Goal: Task Accomplishment & Management: Manage account settings

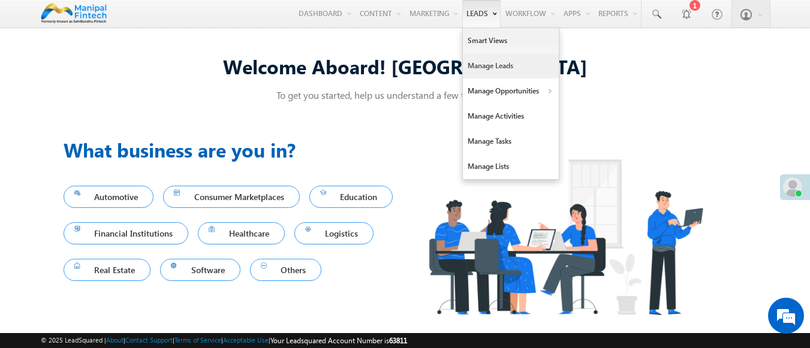
click at [504, 58] on link "Manage Leads" at bounding box center [511, 65] width 96 height 25
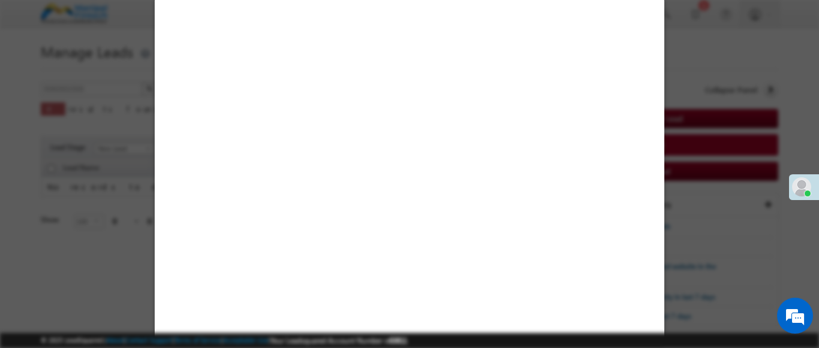
select select "Open"
select select "Prospecting"
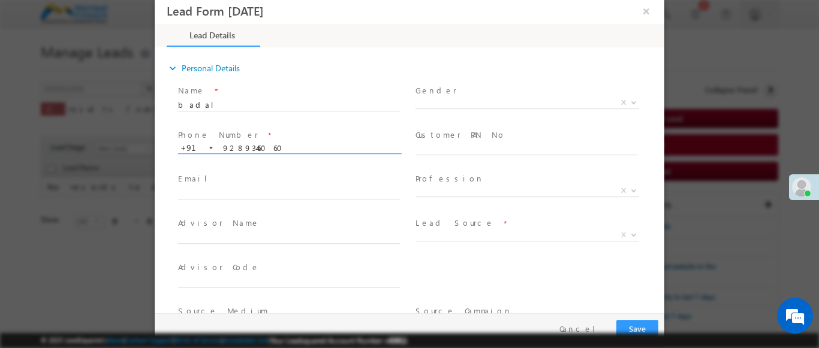
type input "9289346060"
type input "badal9289346060"
click at [630, 234] on b at bounding box center [633, 235] width 7 height 4
select select "Feedback"
type input "badal9289346060- Feedback"
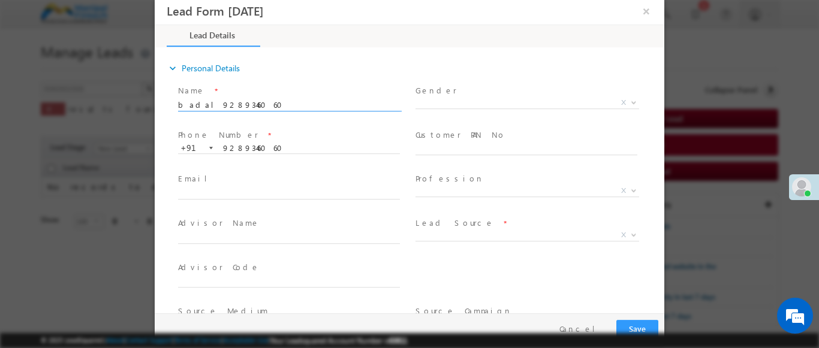
type input "600002"
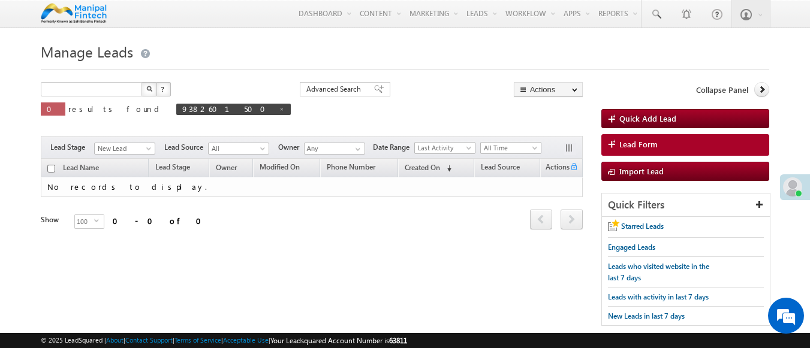
type input "Search Leads"
type input "9289346060"
click at [149, 90] on img "button" at bounding box center [149, 89] width 6 height 6
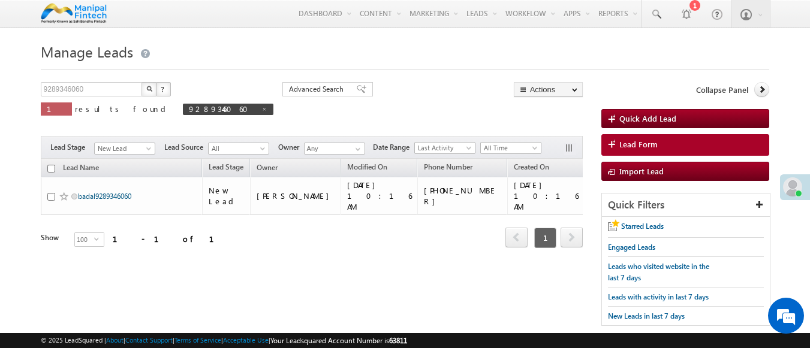
click at [106, 192] on link "badal9289346060" at bounding box center [104, 196] width 53 height 9
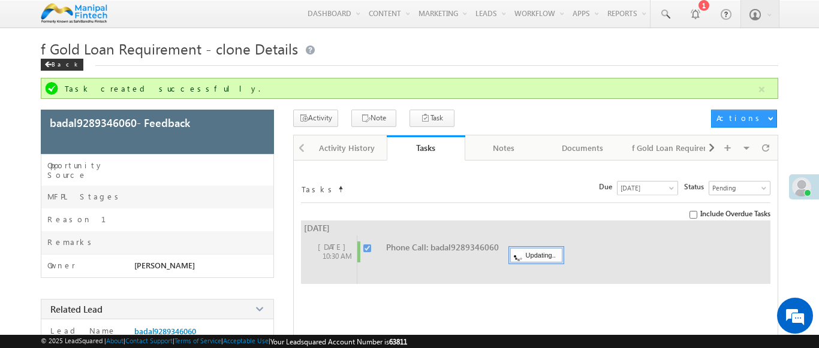
checkbox input "false"
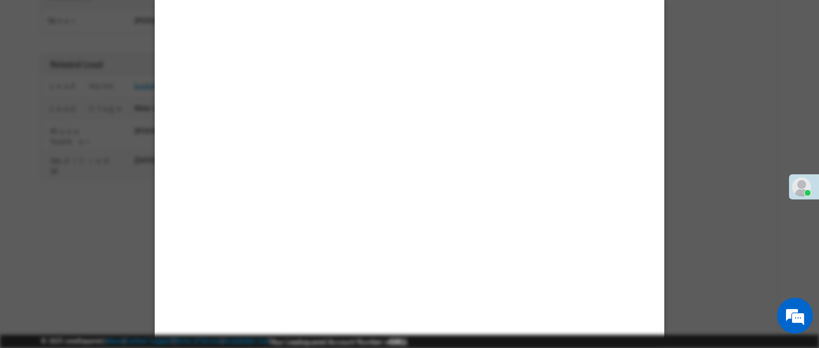
scroll to position [214, 0]
select select "Feedback"
select select "Medical Treatment"
select select "Open"
select select "Fresh Lead"
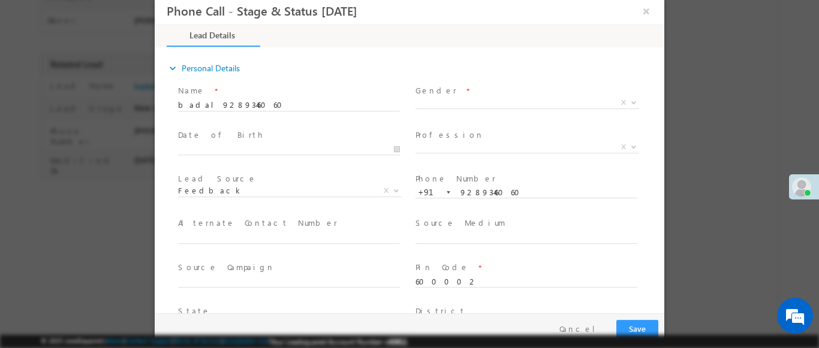
scroll to position [0, 0]
type input "[DATE] 10:17 AM"
click at [630, 101] on b at bounding box center [633, 102] width 7 height 4
select select "[DEMOGRAPHIC_DATA]"
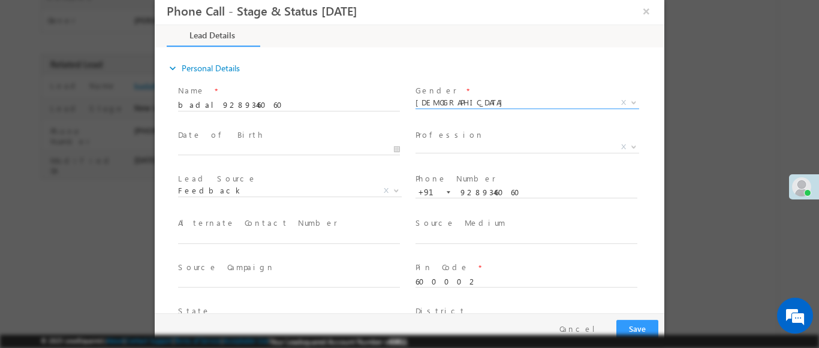
select select "BT"
select select "In-Branch"
select select "DCB Bank"
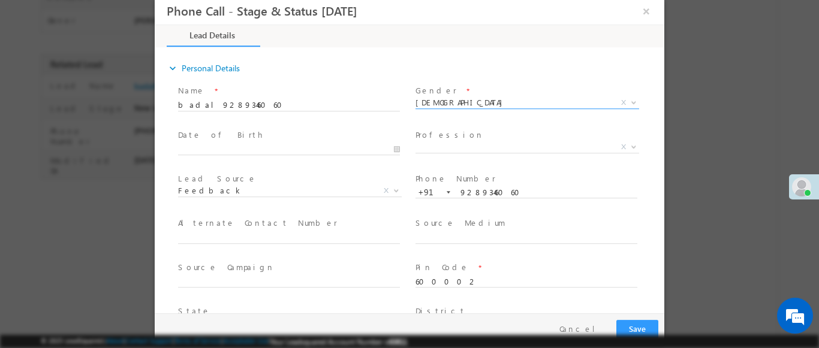
type input "15"
select select "Monthly Interest"
type input "247890.00"
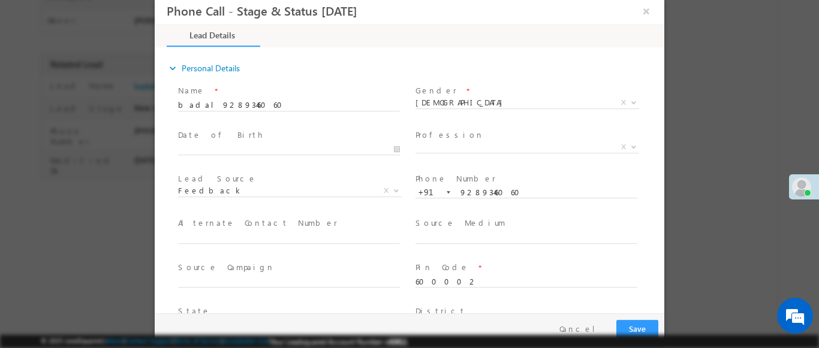
type input "234567.00"
select select "Fixed Appointment"
type input "[DATE] 10:18 AM"
type input "18"
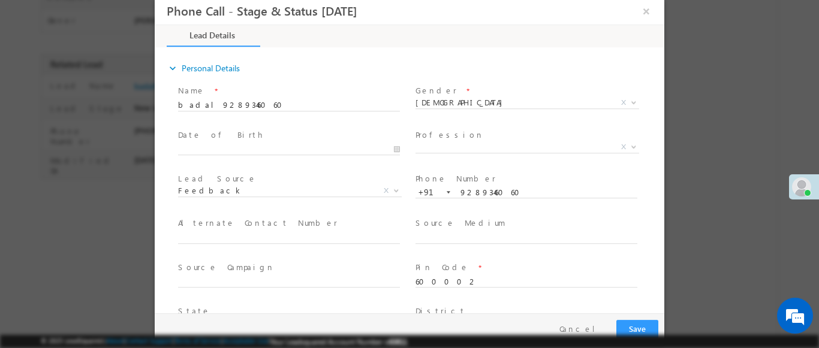
select select "Fixed Appointment"
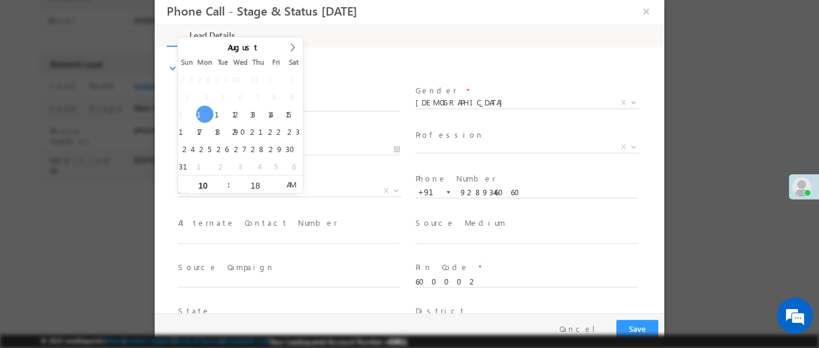
scroll to position [2, 0]
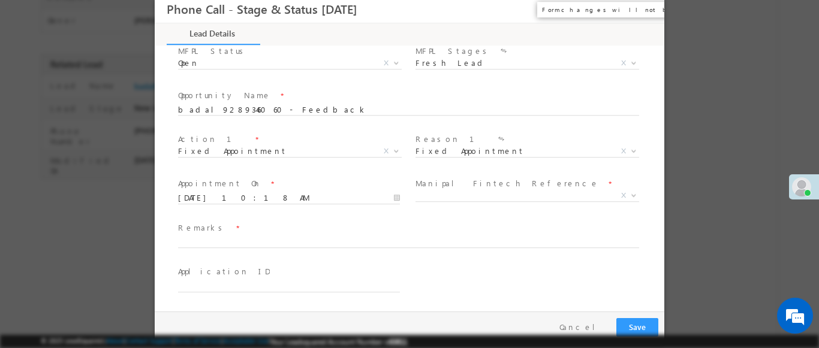
click at [641, 10] on button "×" at bounding box center [646, 9] width 20 height 22
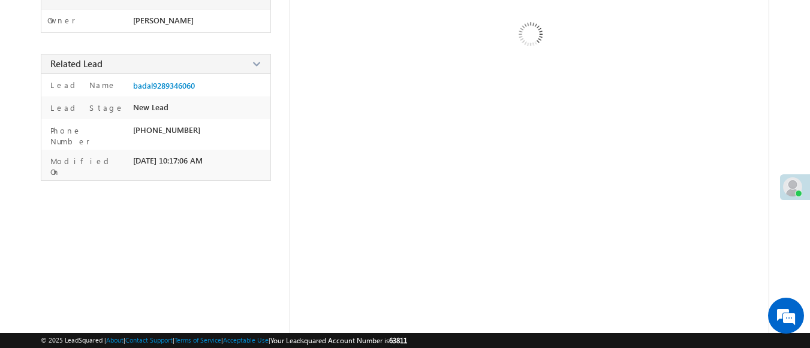
scroll to position [245, 0]
